Goal: Task Accomplishment & Management: Use online tool/utility

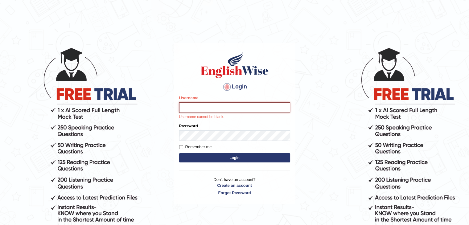
type input "Patel1990"
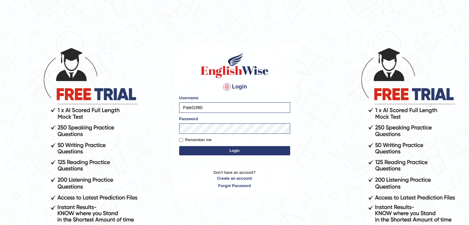
click at [198, 150] on button "Login" at bounding box center [234, 150] width 111 height 9
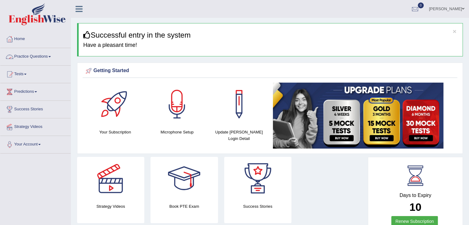
click at [27, 58] on link "Practice Questions" at bounding box center [35, 55] width 70 height 15
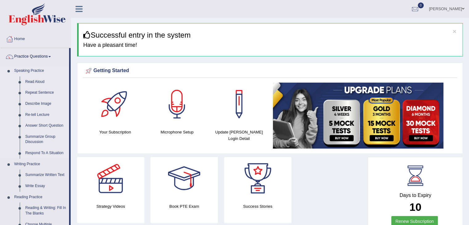
click at [12, 126] on li "Answer Short Question" at bounding box center [40, 125] width 58 height 11
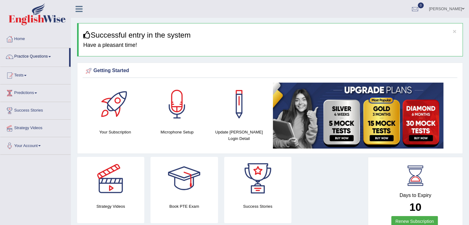
scroll to position [12, 0]
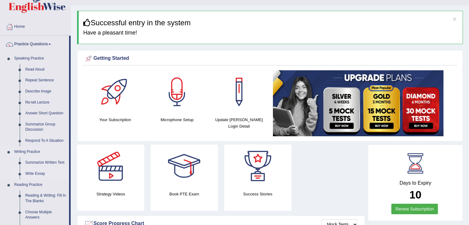
click at [36, 173] on link "Write Essay" at bounding box center [45, 173] width 47 height 11
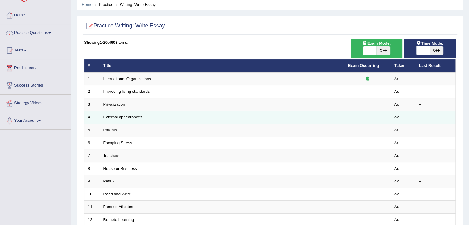
scroll to position [25, 0]
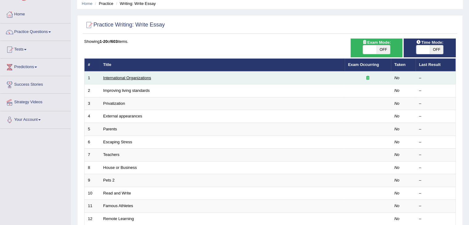
click at [120, 78] on link "International Organizations" at bounding box center [127, 77] width 48 height 5
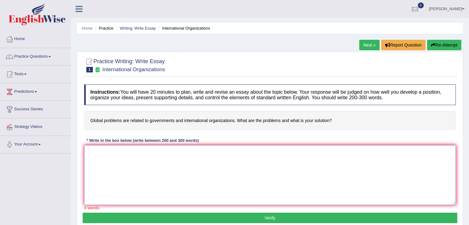
click at [122, 172] on textarea at bounding box center [269, 175] width 371 height 60
type textarea "I"
type textarea "M"
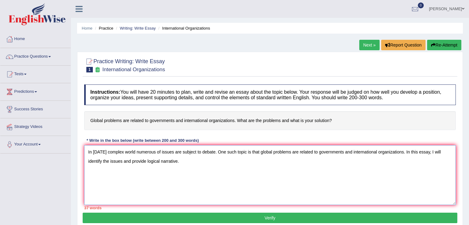
click at [147, 161] on textarea "In [DATE] complex world numerous of issues are subject to debate. One such topi…" at bounding box center [269, 175] width 371 height 60
click at [217, 161] on textarea "In [DATE] complex world numerous of issues are subject to debate. One such topi…" at bounding box center [269, 175] width 371 height 60
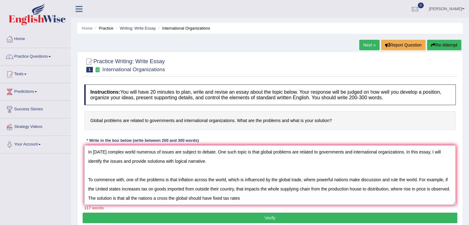
click at [157, 197] on textarea "In [DATE] complex world numerous of issues are subject to debate. One such topi…" at bounding box center [269, 175] width 371 height 60
click at [249, 196] on textarea "In [DATE] complex world numerous of issues are subject to debate. One such topi…" at bounding box center [269, 175] width 371 height 60
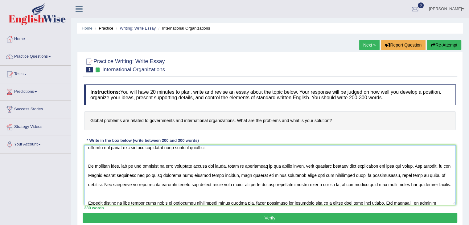
scroll to position [11, 0]
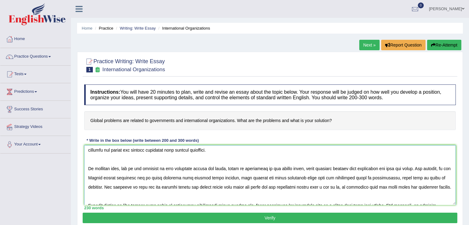
click at [165, 149] on textarea at bounding box center [269, 175] width 371 height 60
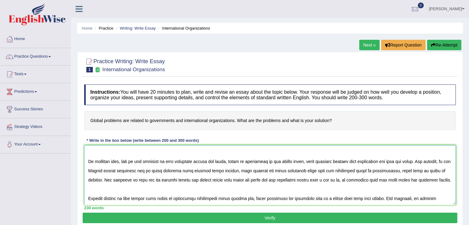
scroll to position [23, 0]
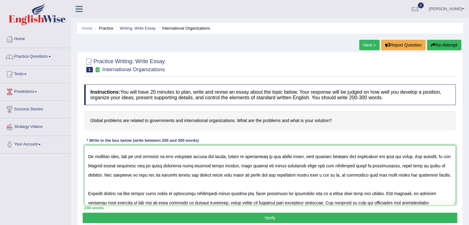
click at [169, 155] on textarea at bounding box center [269, 175] width 371 height 60
click at [165, 156] on textarea at bounding box center [269, 175] width 371 height 60
click at [164, 156] on textarea at bounding box center [269, 175] width 371 height 60
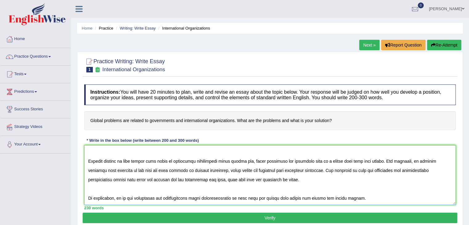
scroll to position [64, 0]
type textarea "In [DATE] complex world numerous of issues are subject to debate. One such topi…"
click at [291, 219] on button "Verify" at bounding box center [270, 218] width 374 height 10
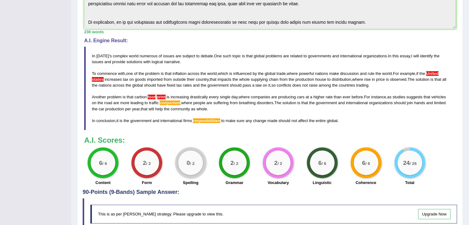
scroll to position [185, 0]
